Goal: Navigation & Orientation: Find specific page/section

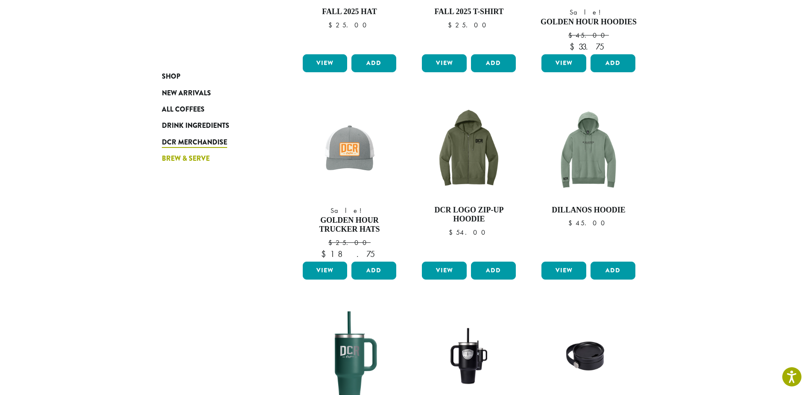
scroll to position [239, 0]
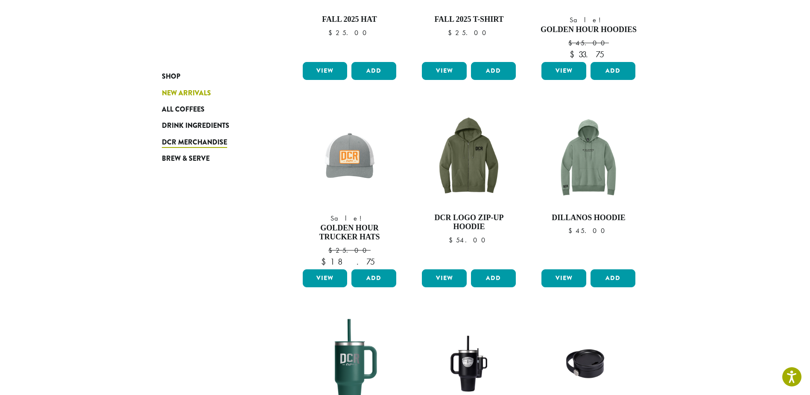
click at [182, 93] on span "New Arrivals" at bounding box center [186, 93] width 49 height 11
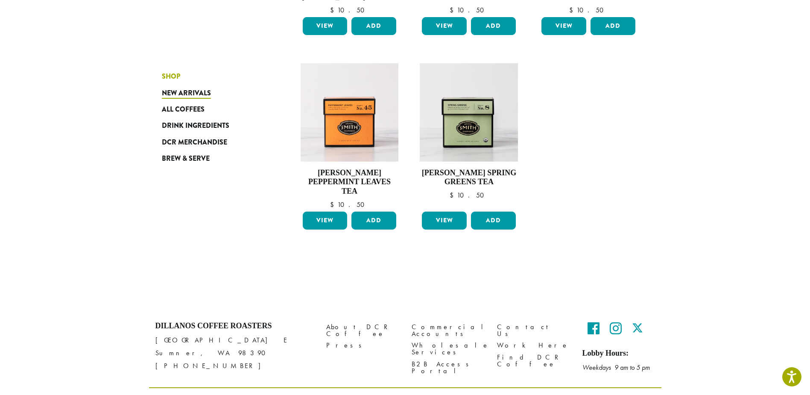
click at [176, 73] on span "Shop" at bounding box center [171, 76] width 18 height 11
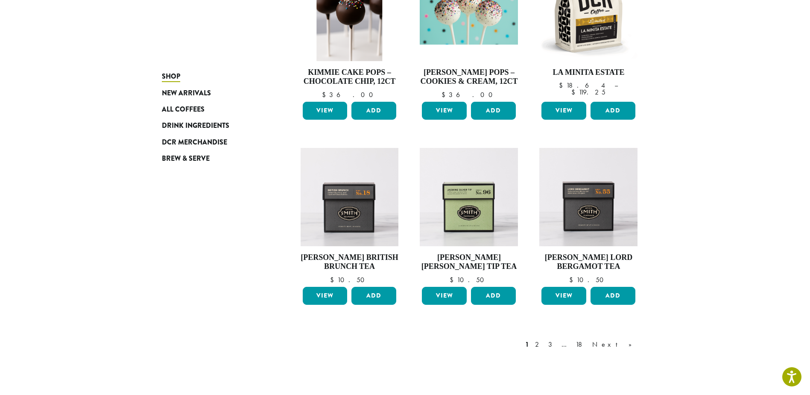
scroll to position [664, 0]
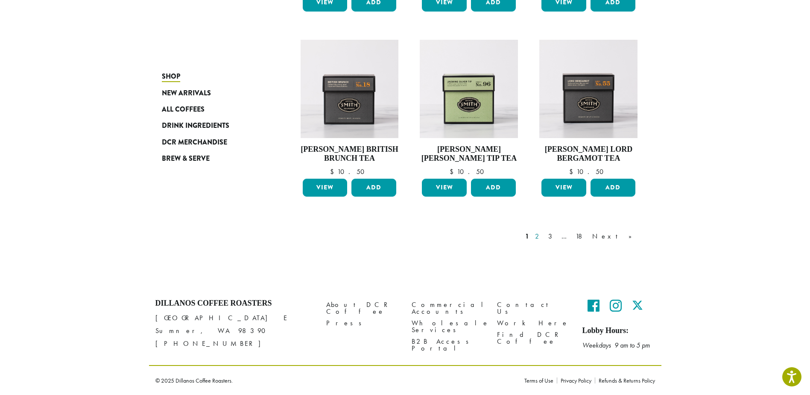
click at [544, 235] on link "2" at bounding box center [539, 236] width 11 height 10
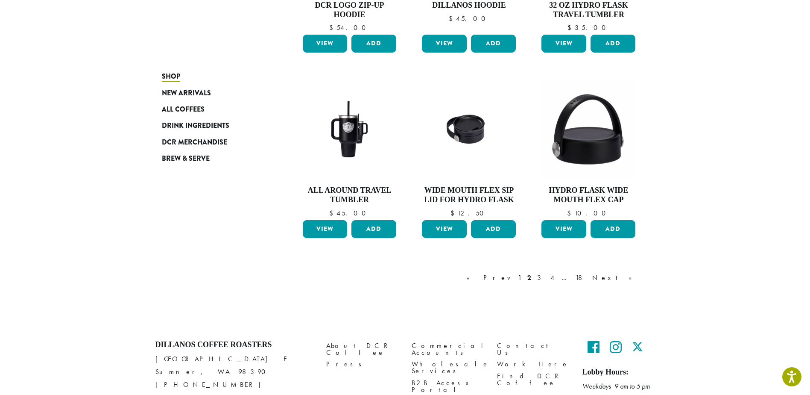
scroll to position [696, 0]
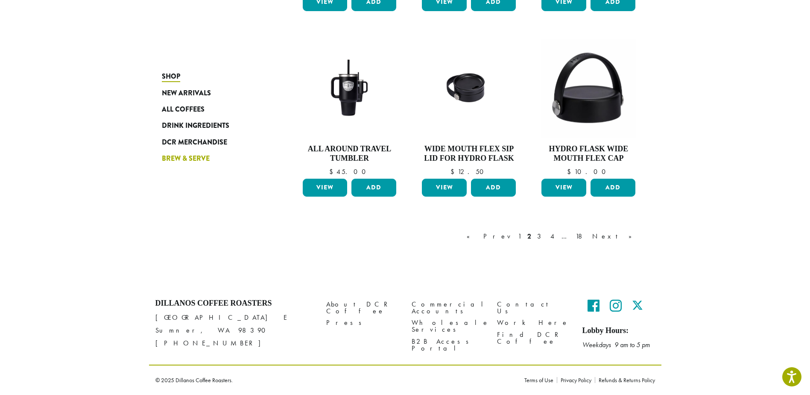
click at [185, 155] on span "Brew & Serve" at bounding box center [186, 158] width 48 height 11
